Goal: Transaction & Acquisition: Purchase product/service

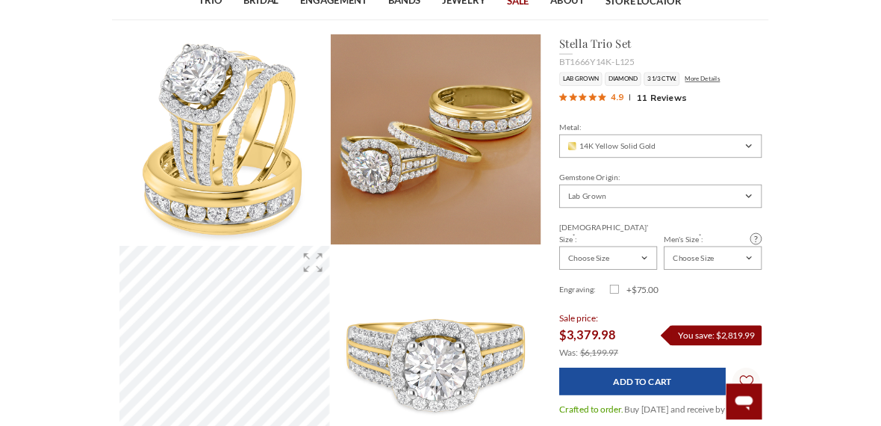
scroll to position [109, 0]
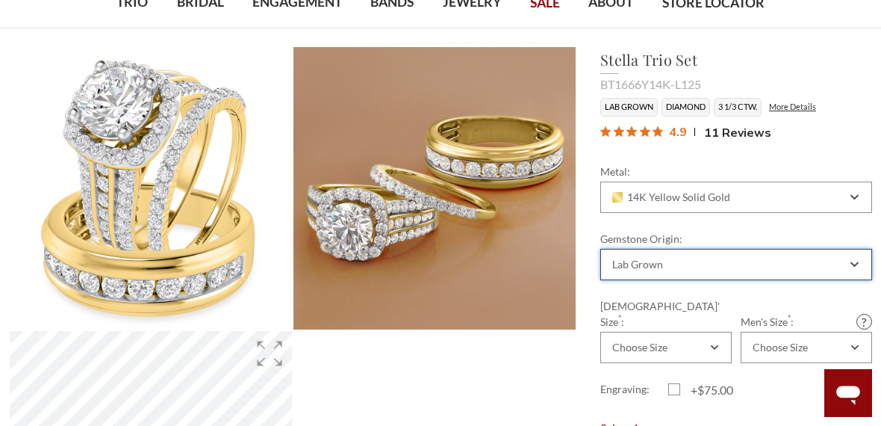
click at [857, 265] on icon "Combobox" at bounding box center [855, 264] width 8 height 9
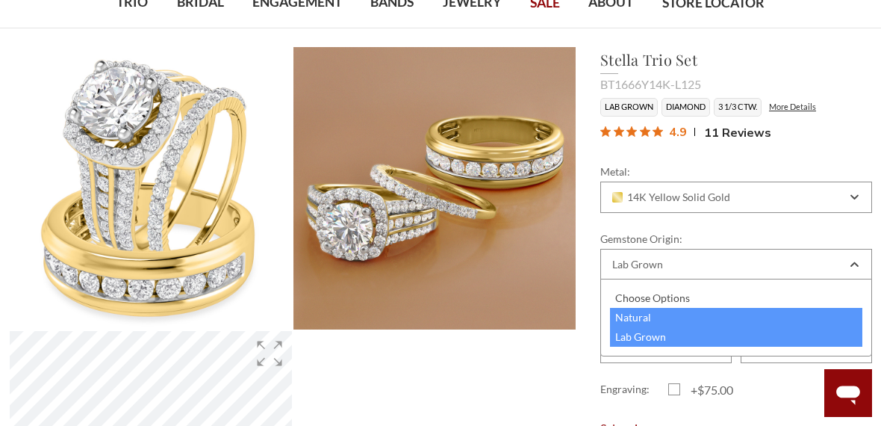
click at [635, 323] on div "Natural" at bounding box center [736, 317] width 252 height 19
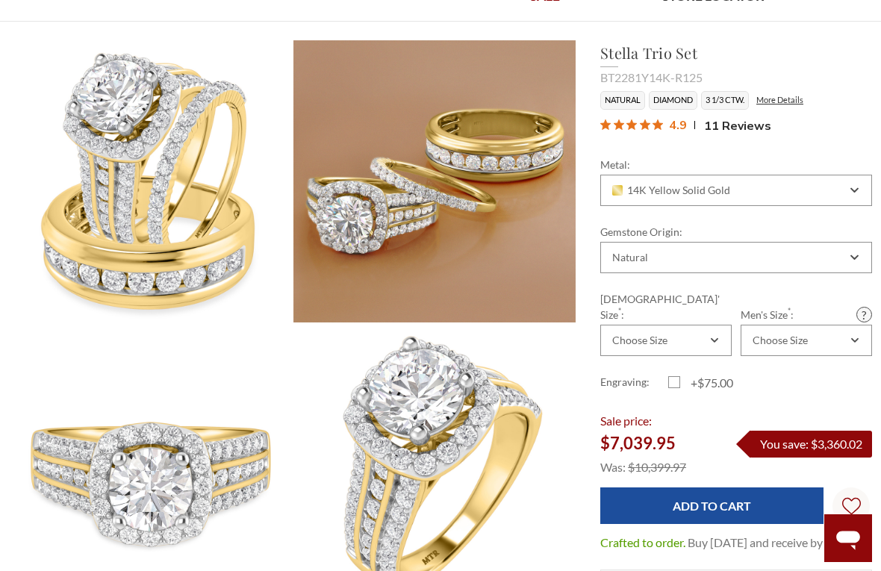
scroll to position [117, 0]
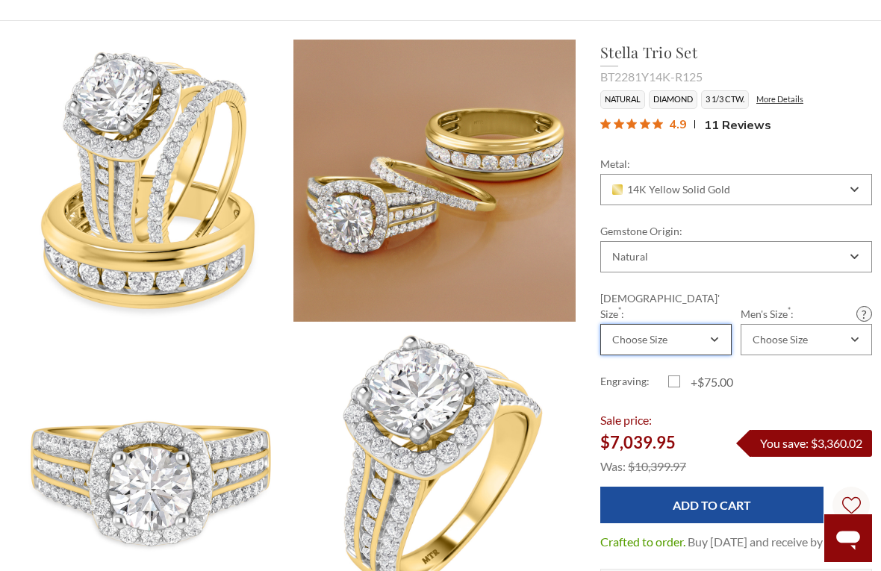
click at [718, 335] on icon "Combobox" at bounding box center [714, 339] width 7 height 9
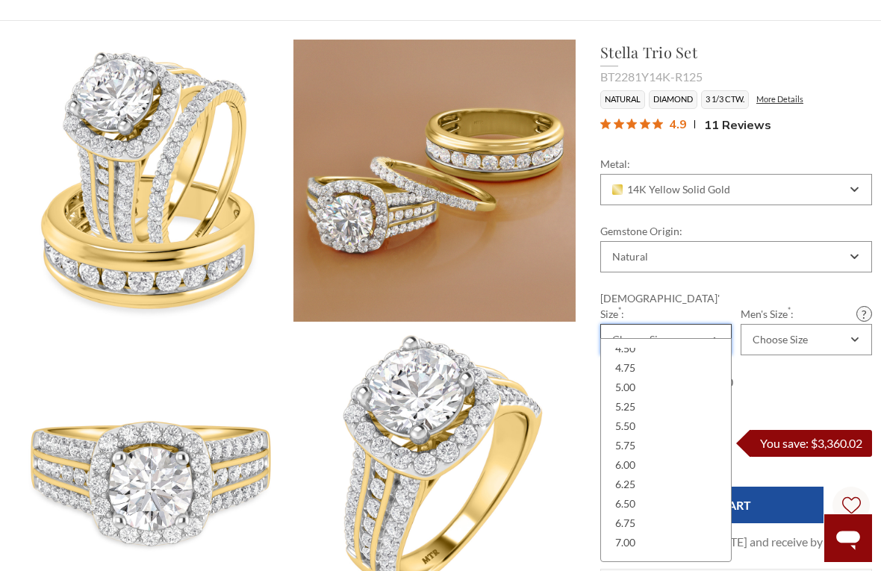
scroll to position [157, 0]
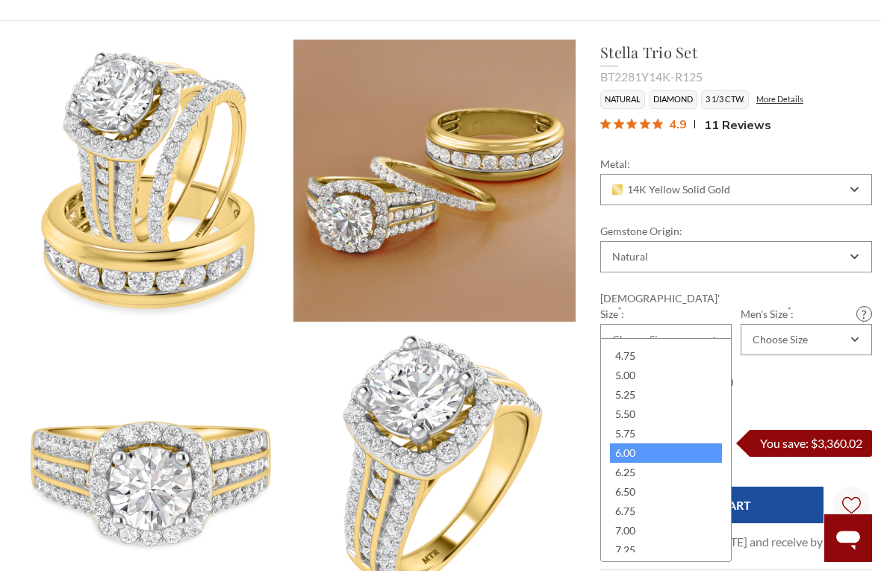
click at [633, 425] on div "6.00" at bounding box center [666, 453] width 112 height 19
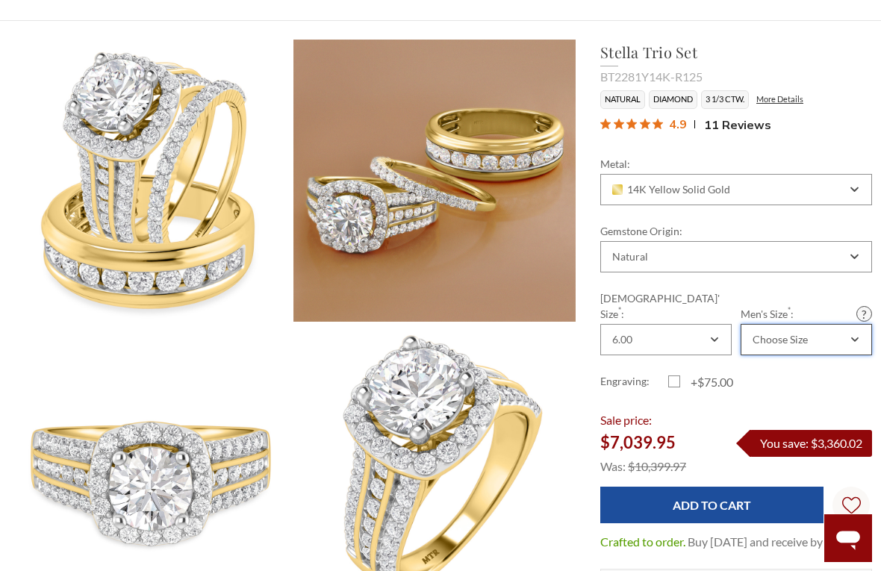
click at [854, 332] on div "Choose Size" at bounding box center [806, 339] width 131 height 31
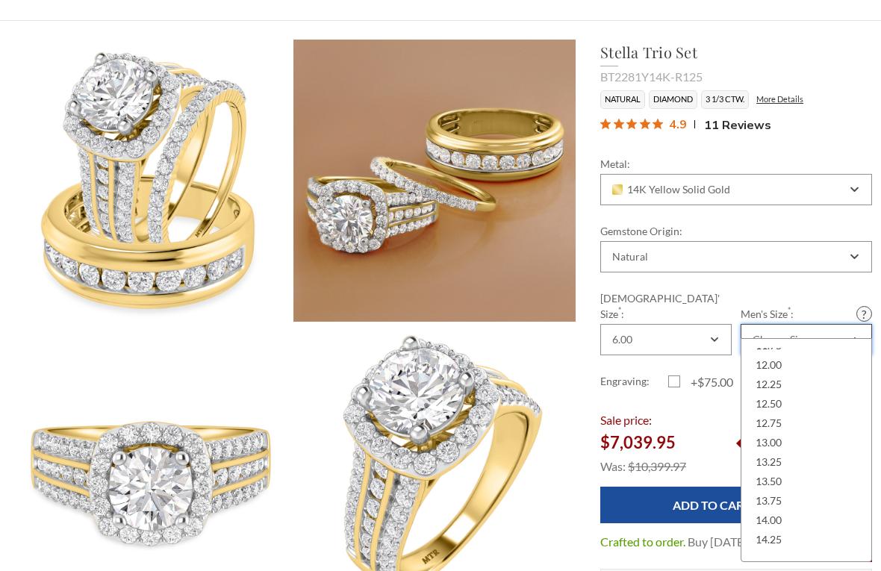
scroll to position [479, 0]
click at [773, 425] on div "13.00" at bounding box center [807, 441] width 112 height 19
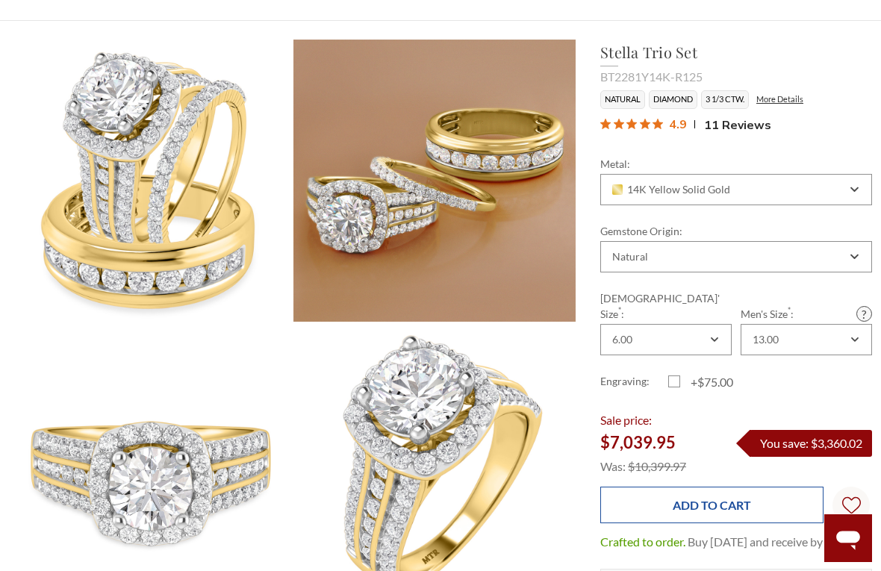
click at [707, 425] on input "Add to Cart" at bounding box center [711, 505] width 223 height 37
type input "Add to Cart"
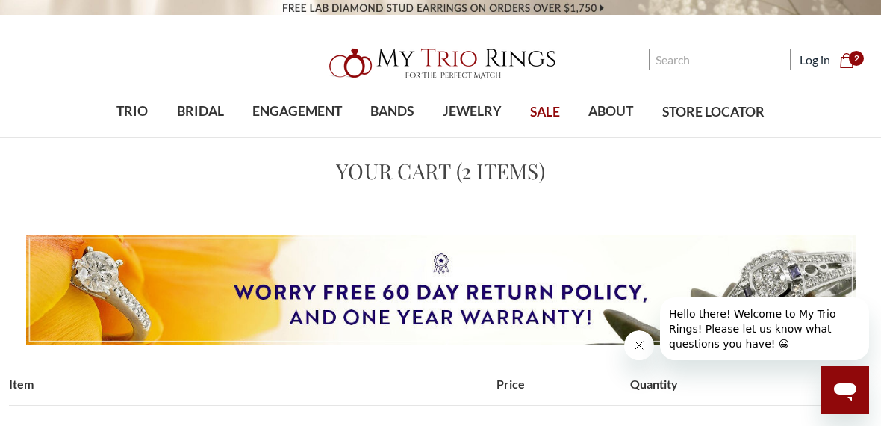
click at [853, 67] on use "cart.cart_preview" at bounding box center [846, 60] width 13 height 15
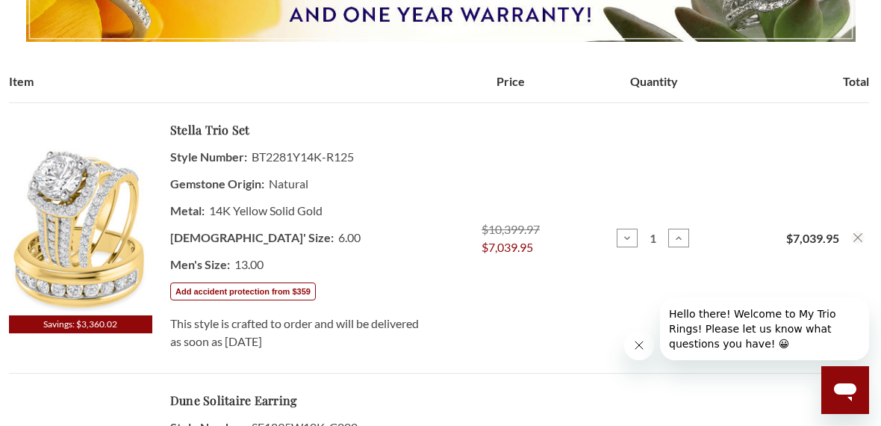
scroll to position [300, 0]
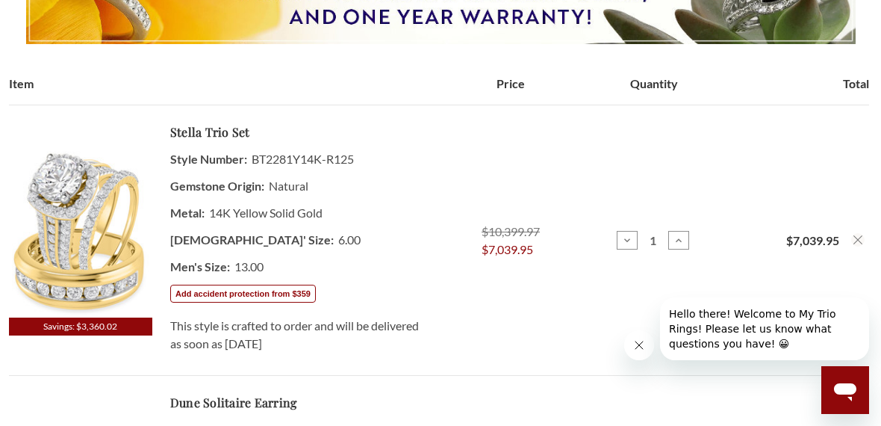
click at [634, 341] on icon "Close message from company" at bounding box center [639, 345] width 12 height 12
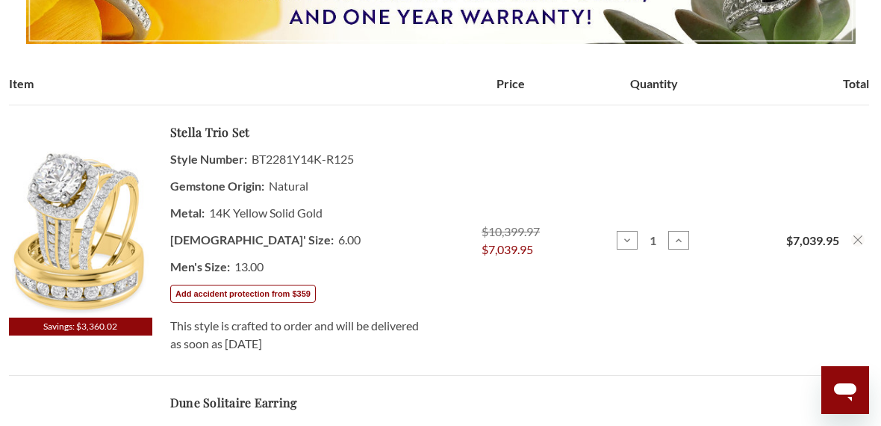
click at [469, 329] on td "Price $10,399.97 $7,039.95" at bounding box center [510, 240] width 143 height 270
click at [82, 225] on img at bounding box center [80, 232] width 143 height 172
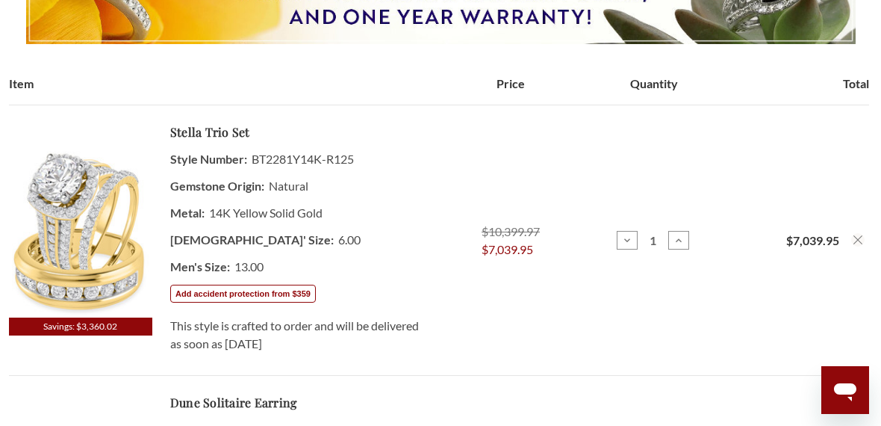
click at [82, 225] on img at bounding box center [80, 232] width 143 height 172
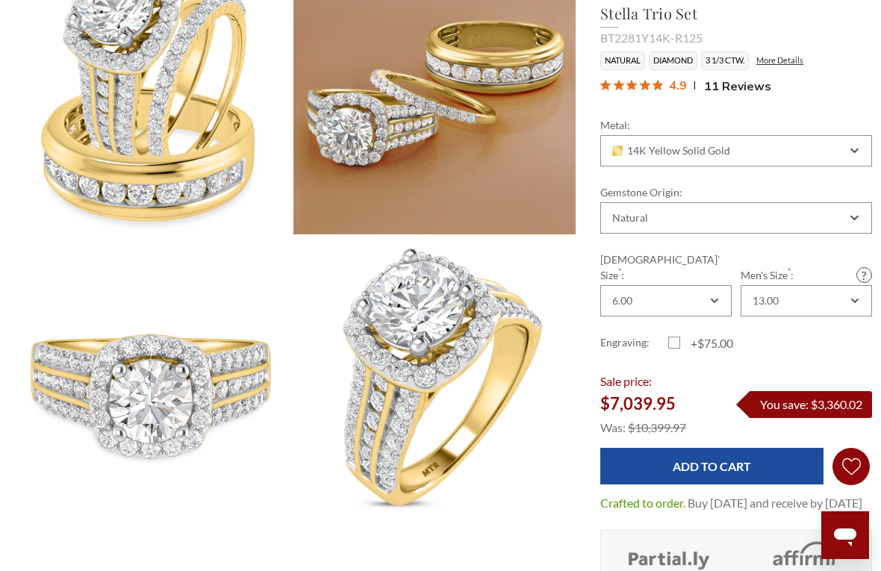
click at [857, 425] on icon "Wish Lists Wish Lists" at bounding box center [851, 467] width 19 height 112
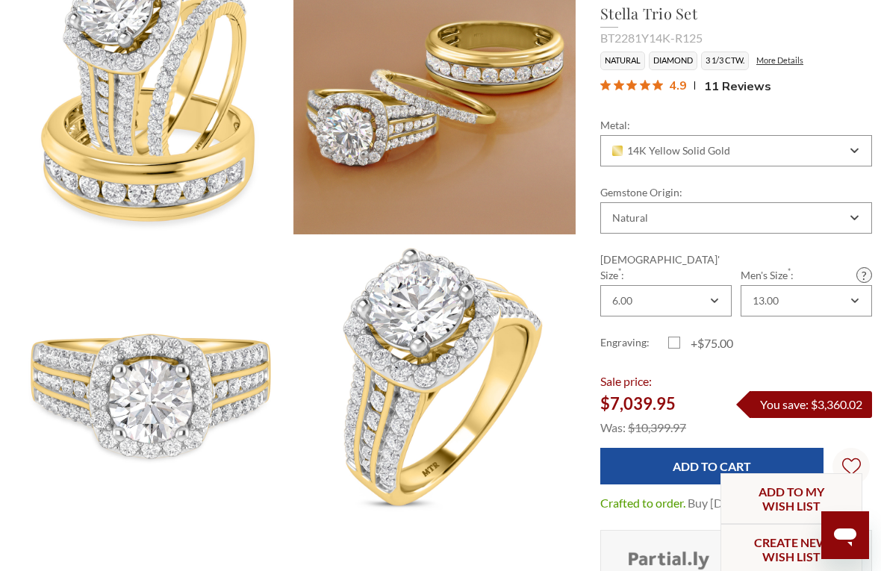
click at [802, 425] on link "Add to My Wish List" at bounding box center [792, 499] width 142 height 51
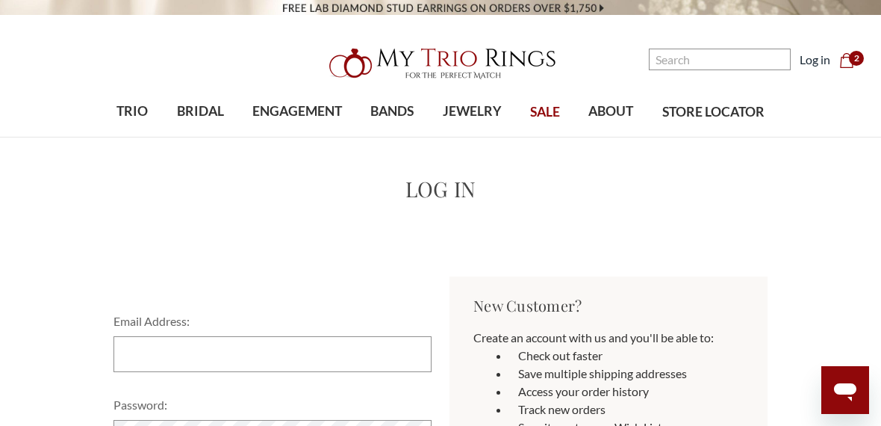
click at [850, 58] on span "2" at bounding box center [856, 58] width 15 height 15
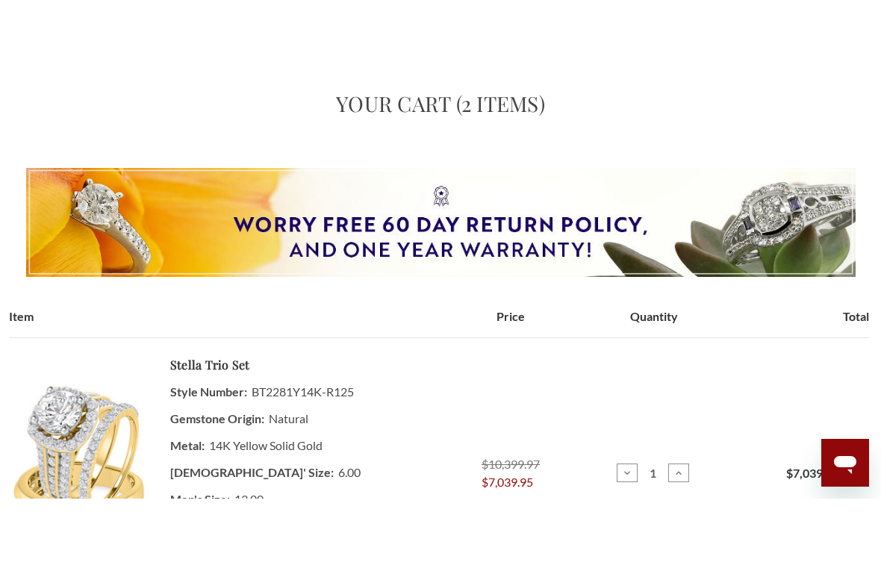
scroll to position [237, 0]
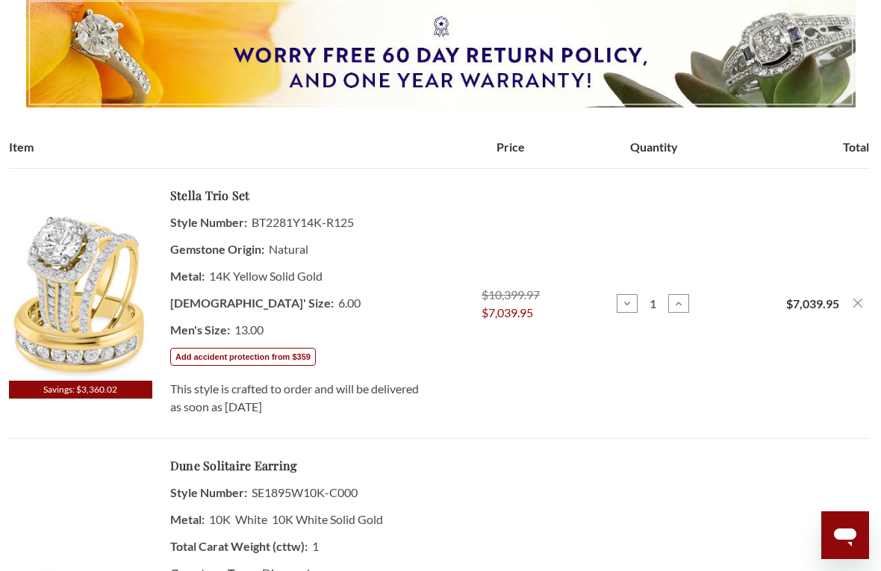
click at [236, 265] on dd "14K Yellow Solid Gold" at bounding box center [295, 276] width 251 height 27
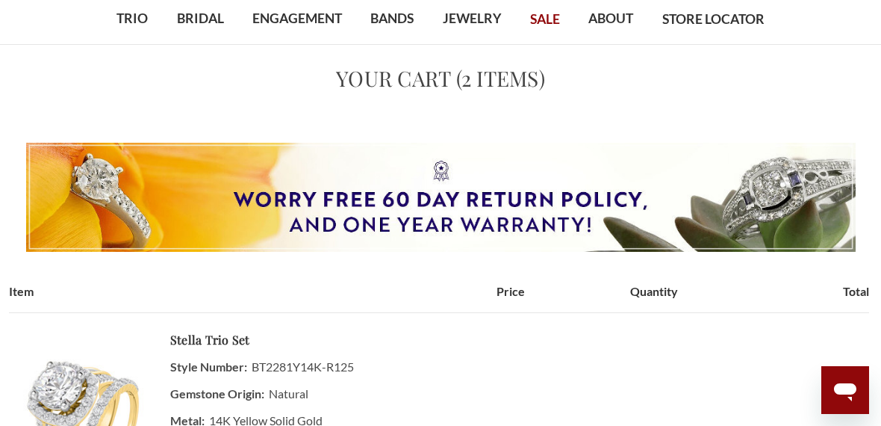
scroll to position [0, 0]
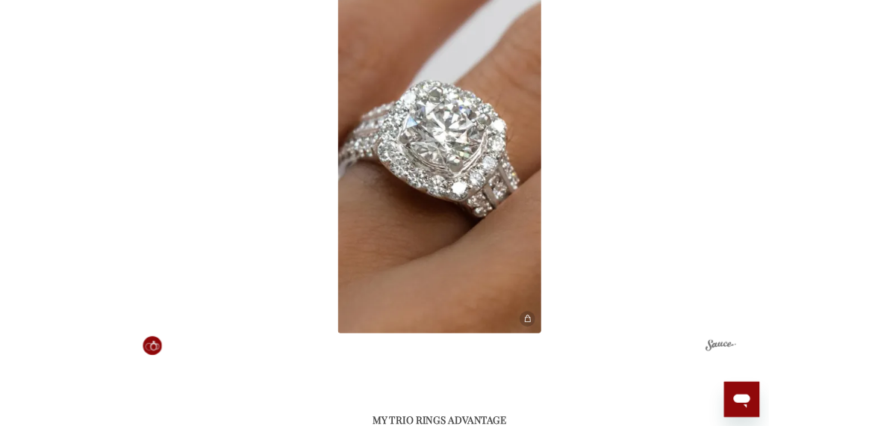
scroll to position [2701, 1]
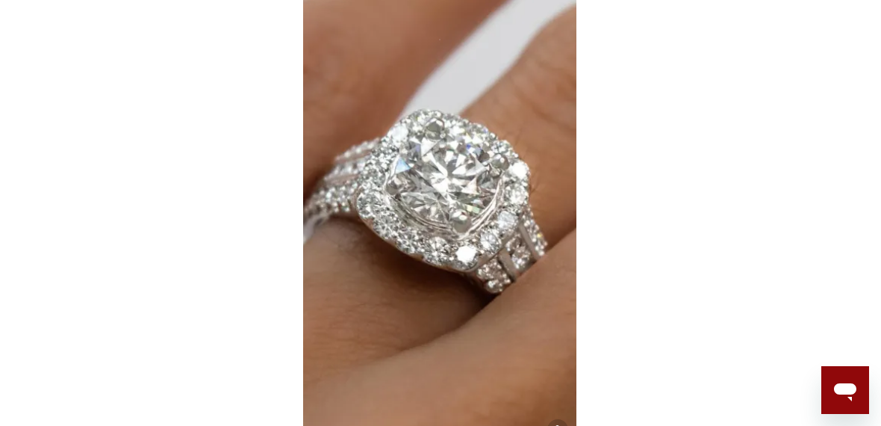
click at [486, 223] on img at bounding box center [439, 205] width 273 height 485
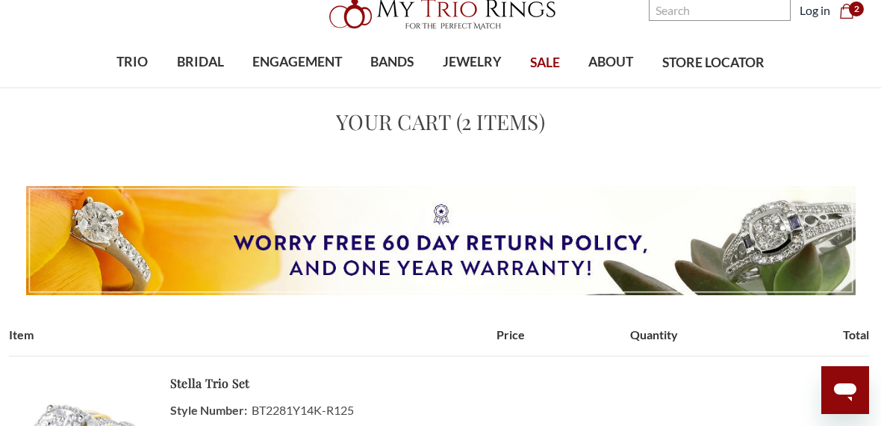
scroll to position [40, 0]
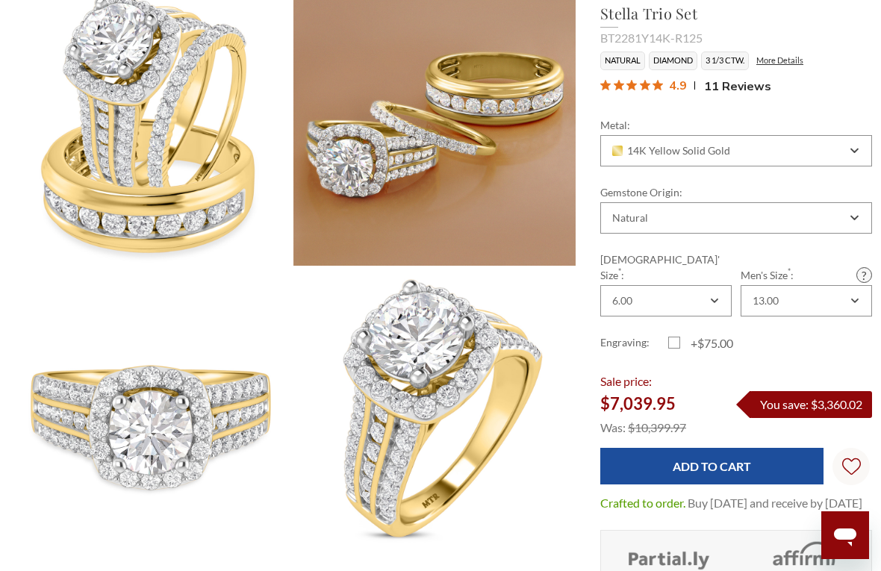
scroll to position [173, 0]
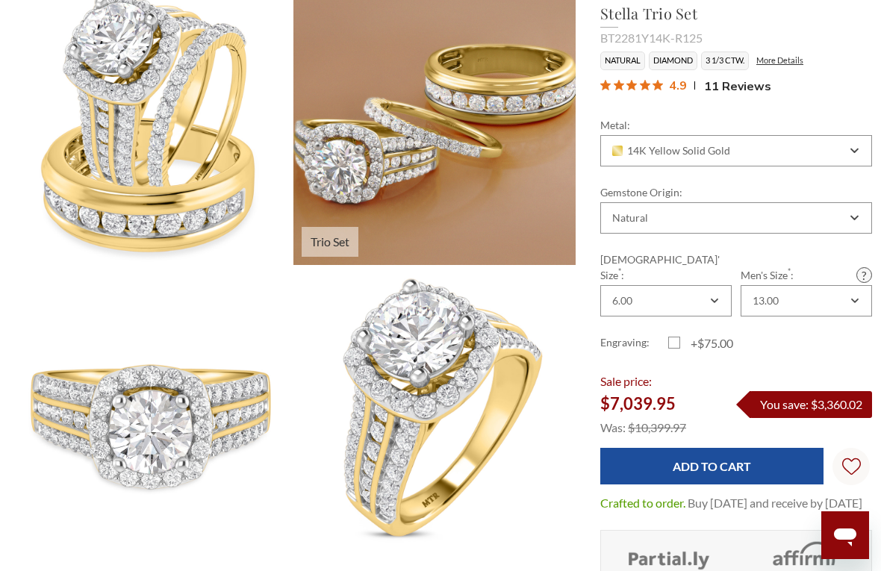
click at [482, 143] on img at bounding box center [434, 124] width 311 height 311
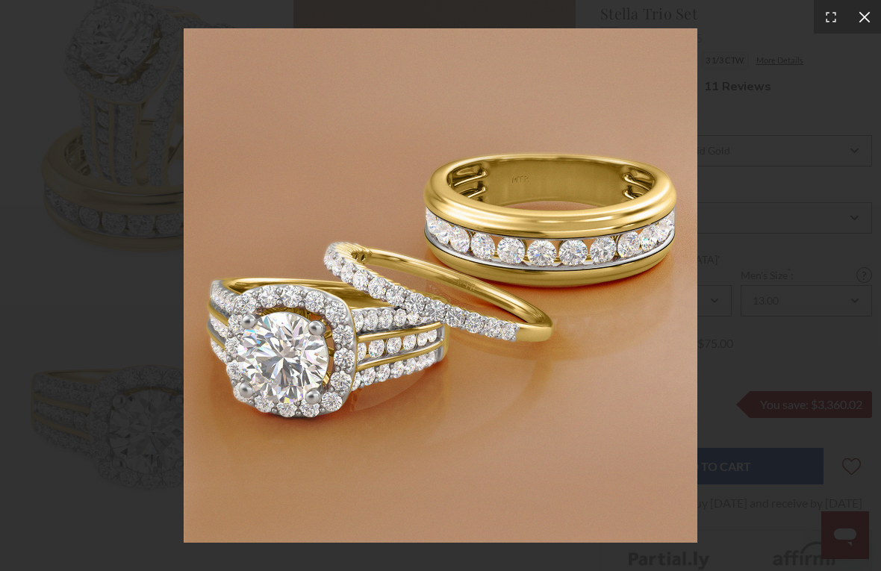
click at [862, 19] on icon at bounding box center [864, 17] width 15 height 15
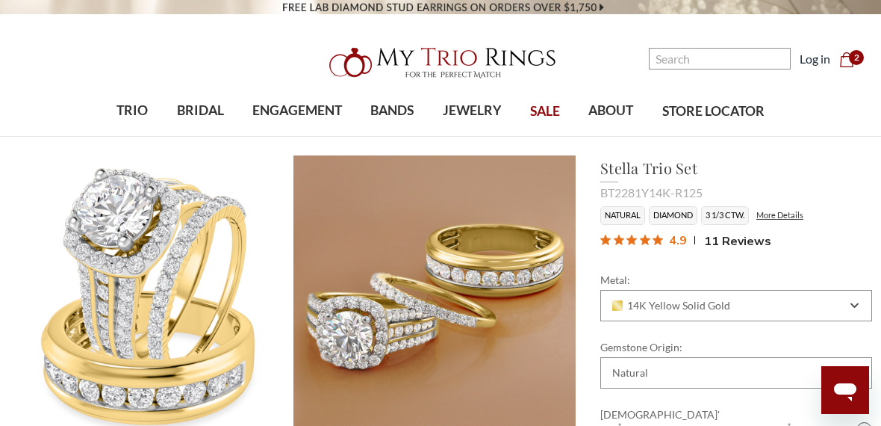
scroll to position [0, 0]
